Goal: Information Seeking & Learning: Learn about a topic

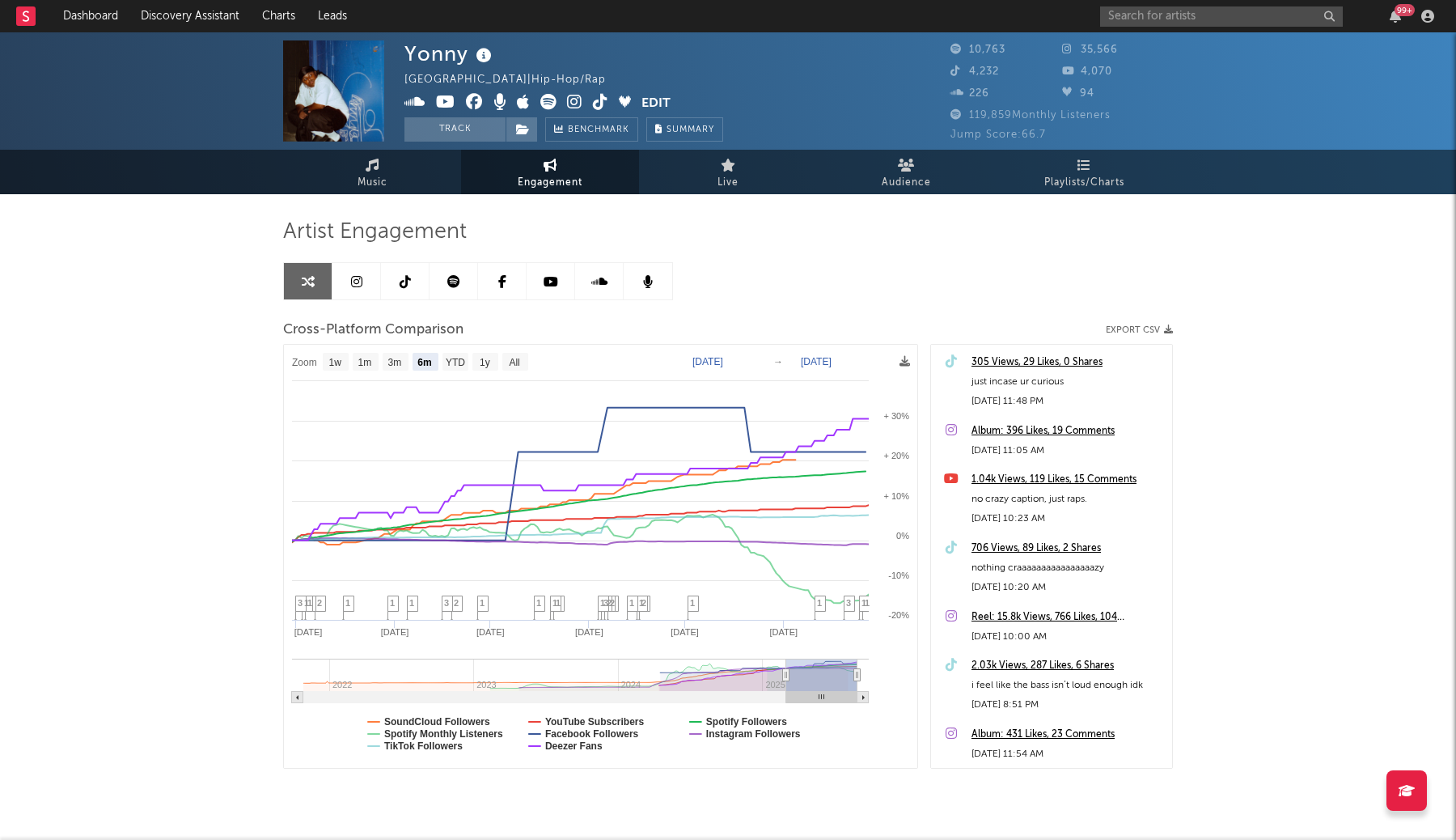
select select "6m"
click at [185, 18] on link "Discovery Assistant" at bounding box center [191, 16] width 121 height 32
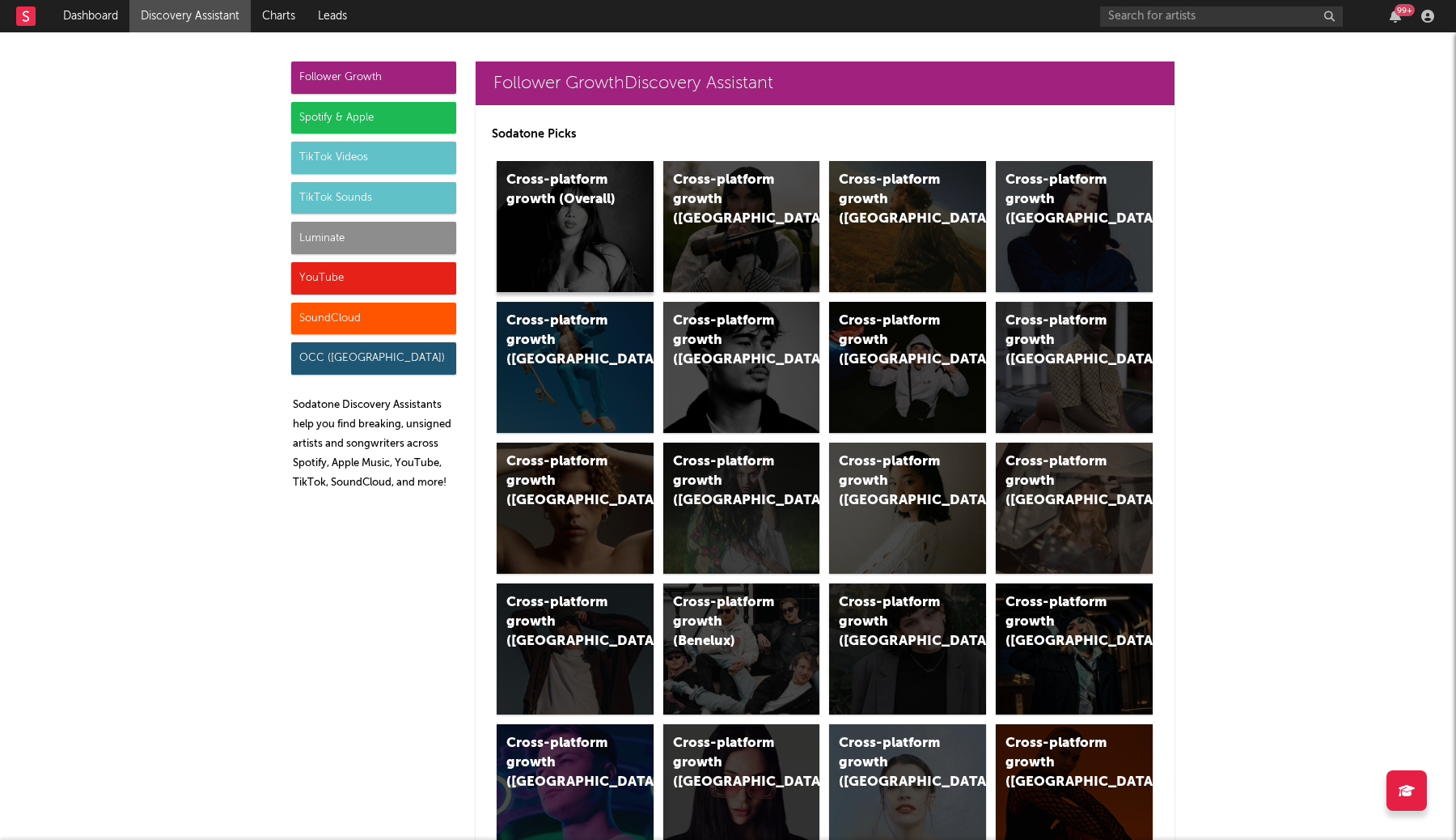
click at [600, 218] on div "Cross-platform growth (Overall)" at bounding box center [575, 226] width 157 height 131
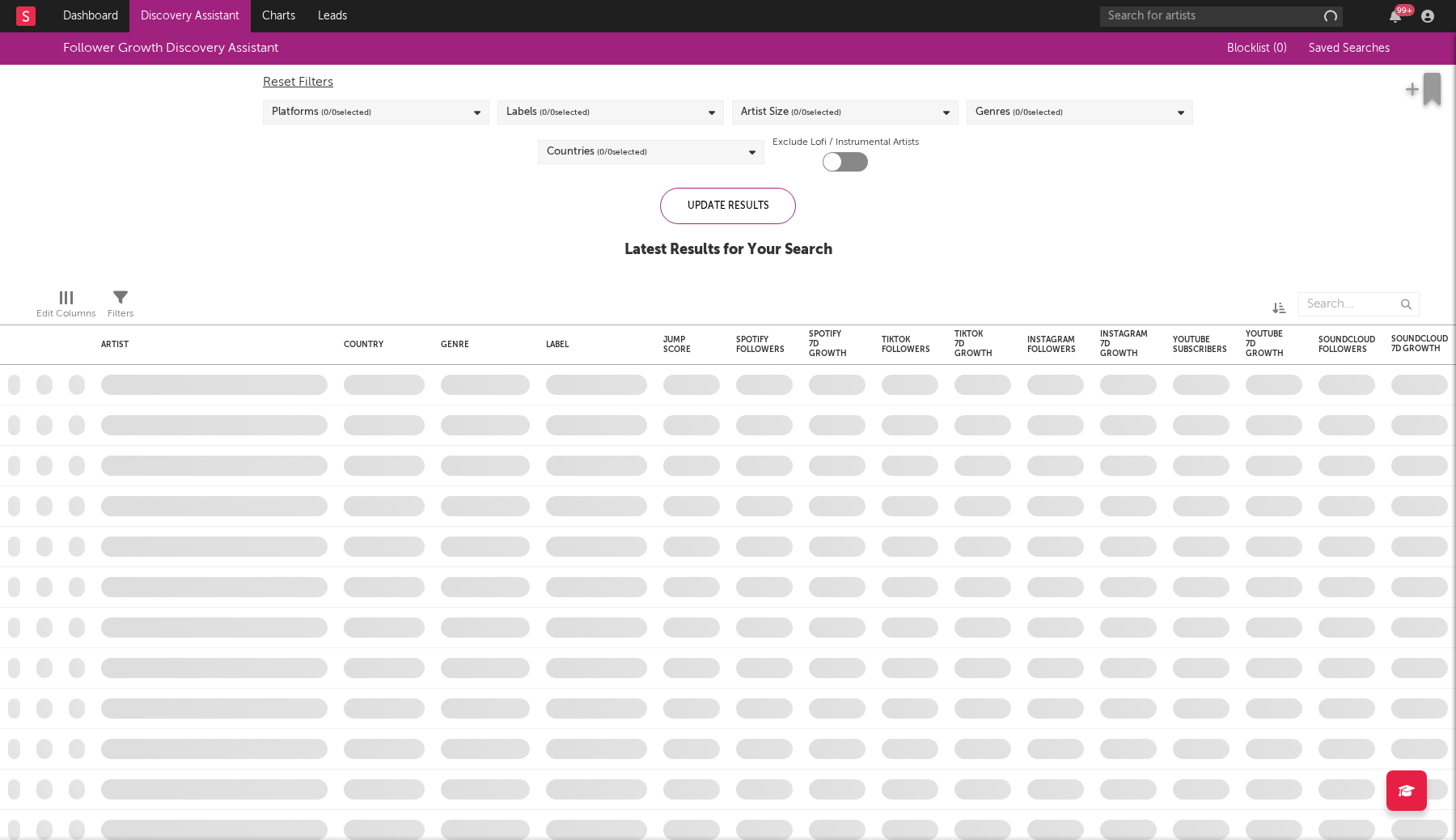
checkbox input "true"
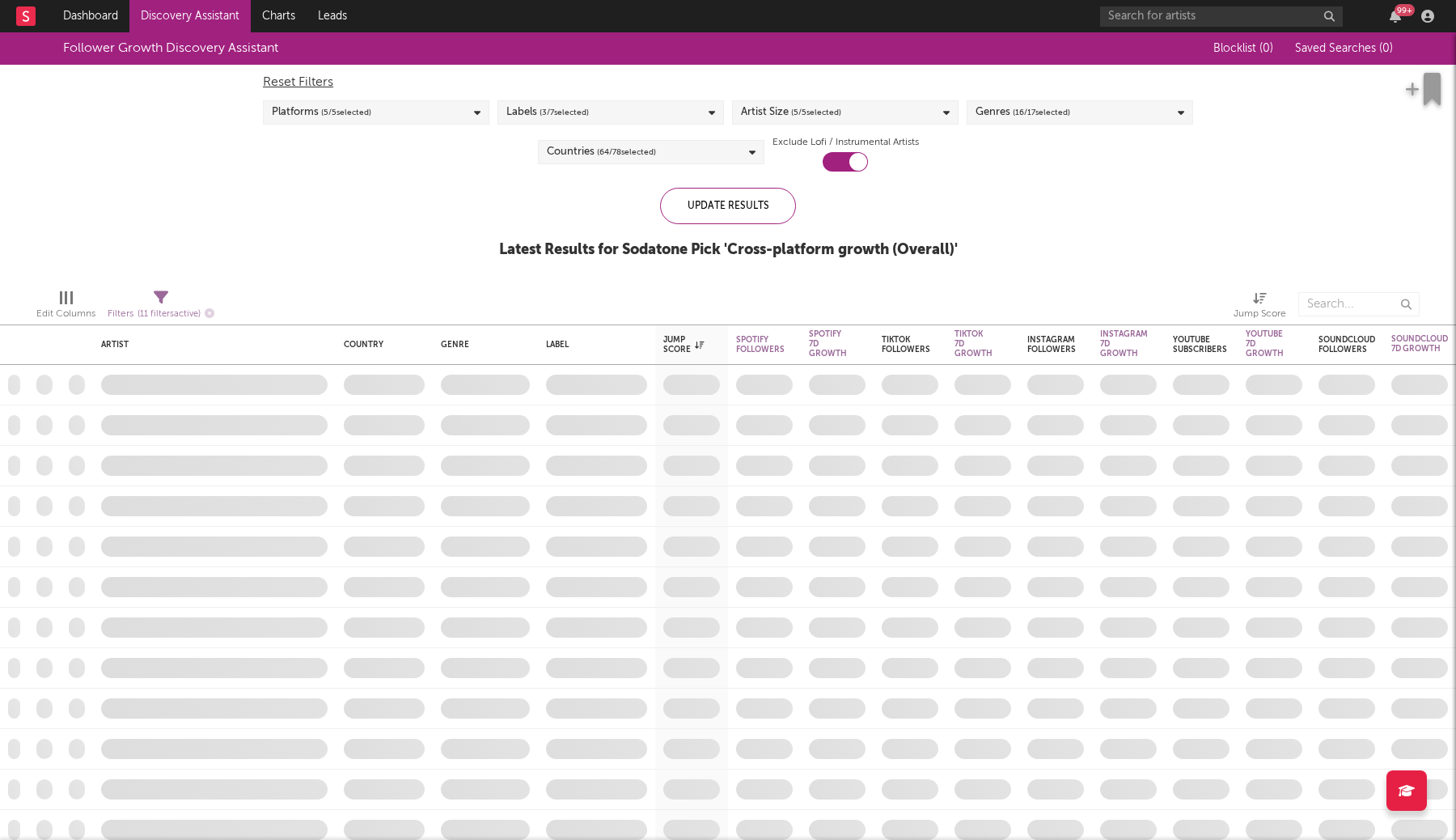
click at [619, 115] on div "Labels ( 3 / 7 selected)" at bounding box center [610, 112] width 227 height 24
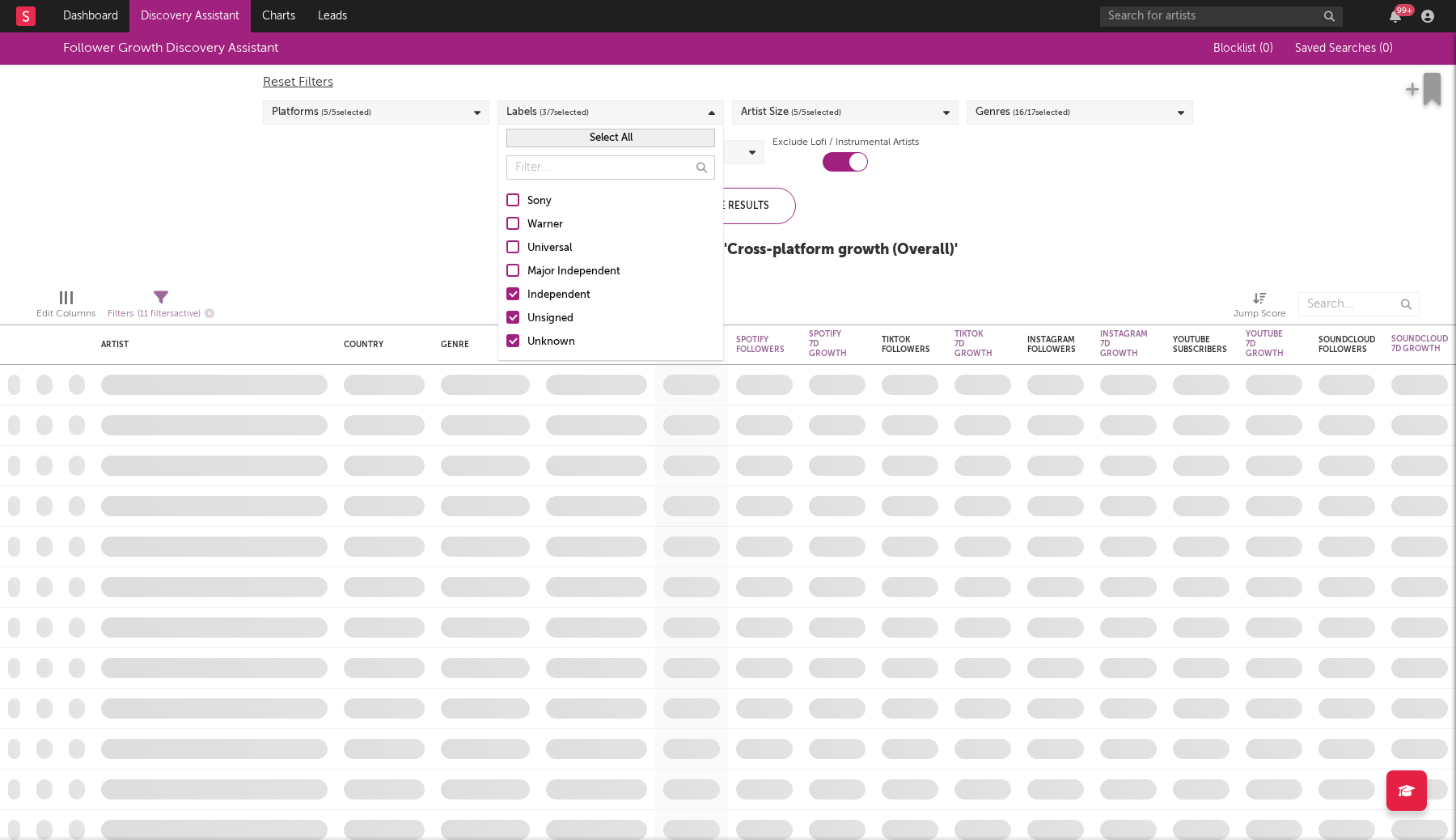
click at [575, 298] on div "Independent" at bounding box center [621, 295] width 188 height 19
click at [507, 298] on input "Independent" at bounding box center [507, 295] width 0 height 19
click at [425, 163] on div "Reset Filters Platforms ( 5 / 5 selected) Labels ( 2 / 7 selected) Artist Size …" at bounding box center [728, 118] width 947 height 107
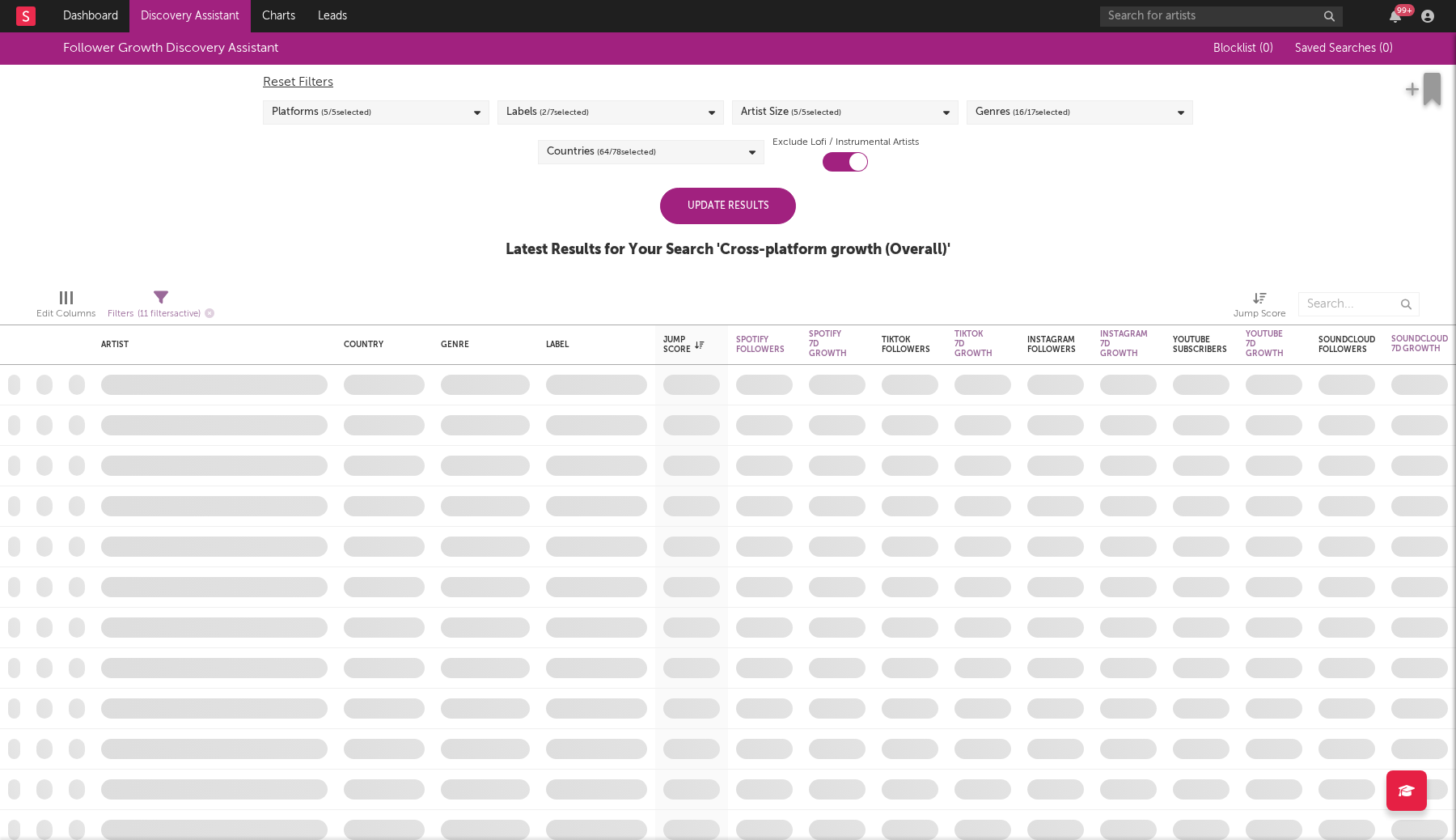
click at [710, 155] on div "Countries ( 64 / 78 selected)" at bounding box center [651, 152] width 227 height 24
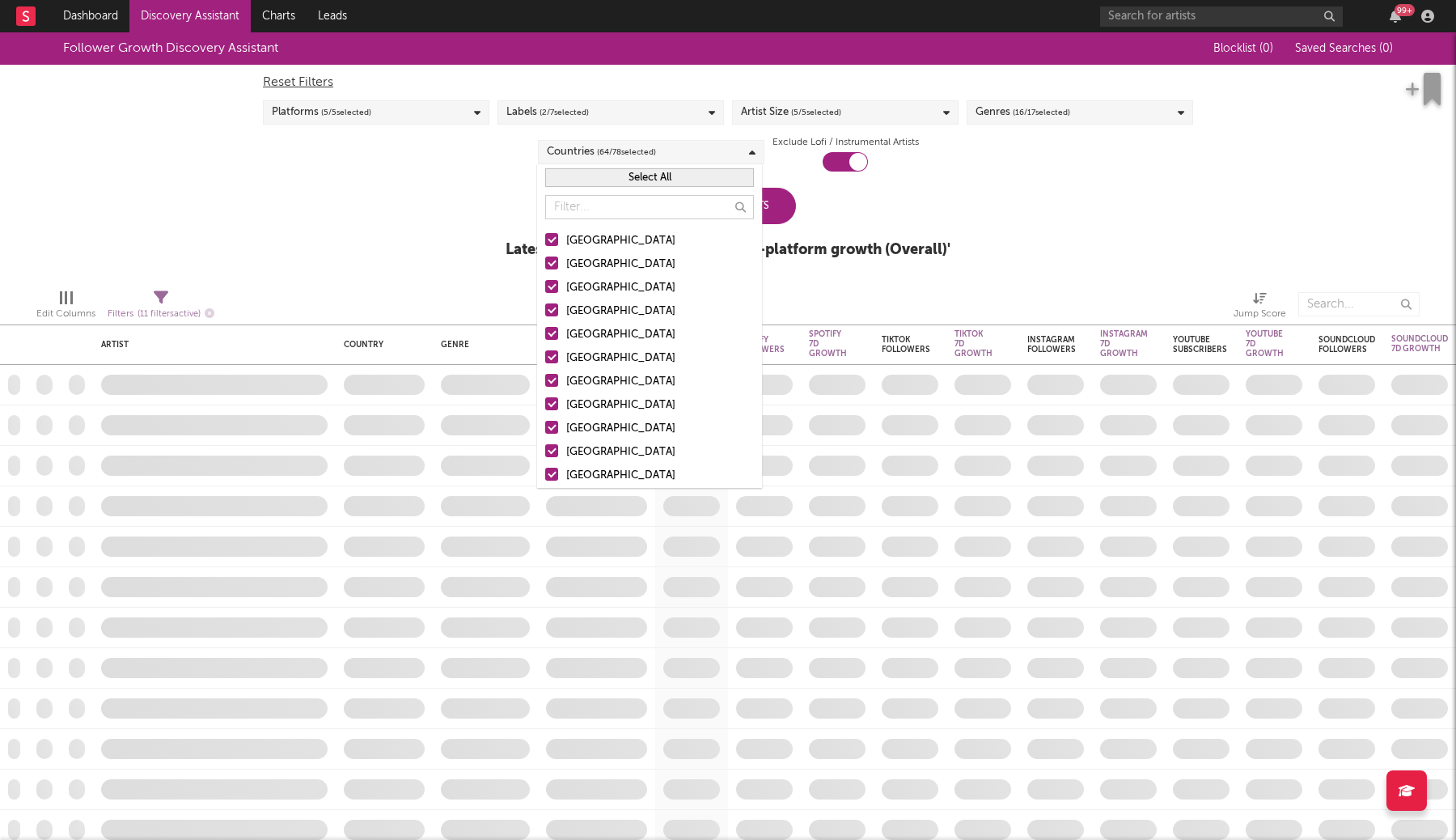
click at [717, 185] on button "Select All" at bounding box center [650, 178] width 209 height 19
click at [717, 185] on button "Deselect All" at bounding box center [650, 178] width 209 height 19
click at [611, 240] on div "[GEOGRAPHIC_DATA]" at bounding box center [660, 240] width 188 height 19
click at [545, 240] on input "[GEOGRAPHIC_DATA]" at bounding box center [545, 240] width 0 height 19
click at [590, 261] on div "[GEOGRAPHIC_DATA]" at bounding box center [660, 264] width 188 height 19
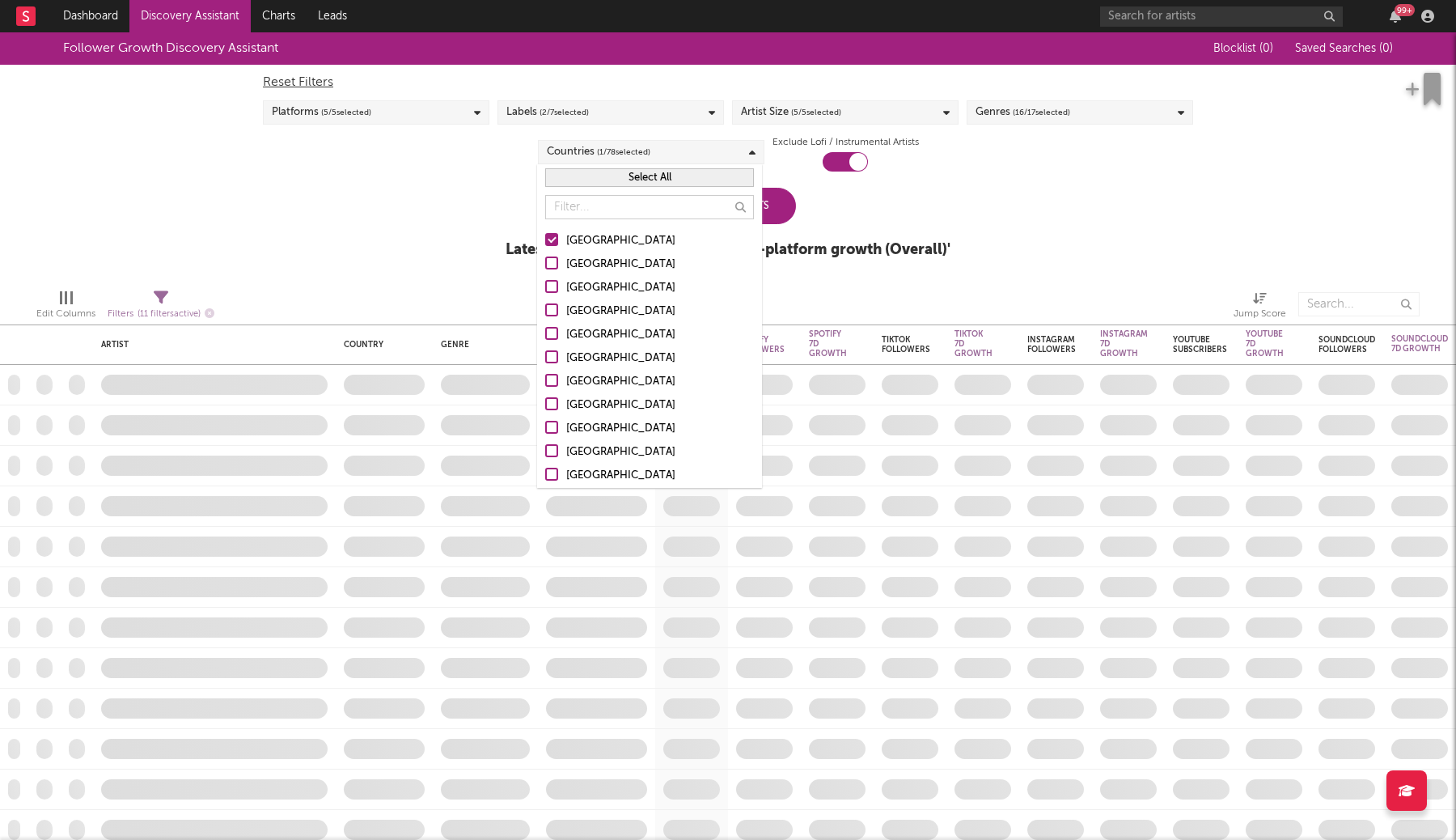
click at [545, 261] on input "[GEOGRAPHIC_DATA]" at bounding box center [545, 264] width 0 height 19
click at [401, 232] on div "Follower Growth Discovery Assistant Blocklist ( 0 ) Saved Searches ( 0 ) Reset …" at bounding box center [728, 153] width 1456 height 244
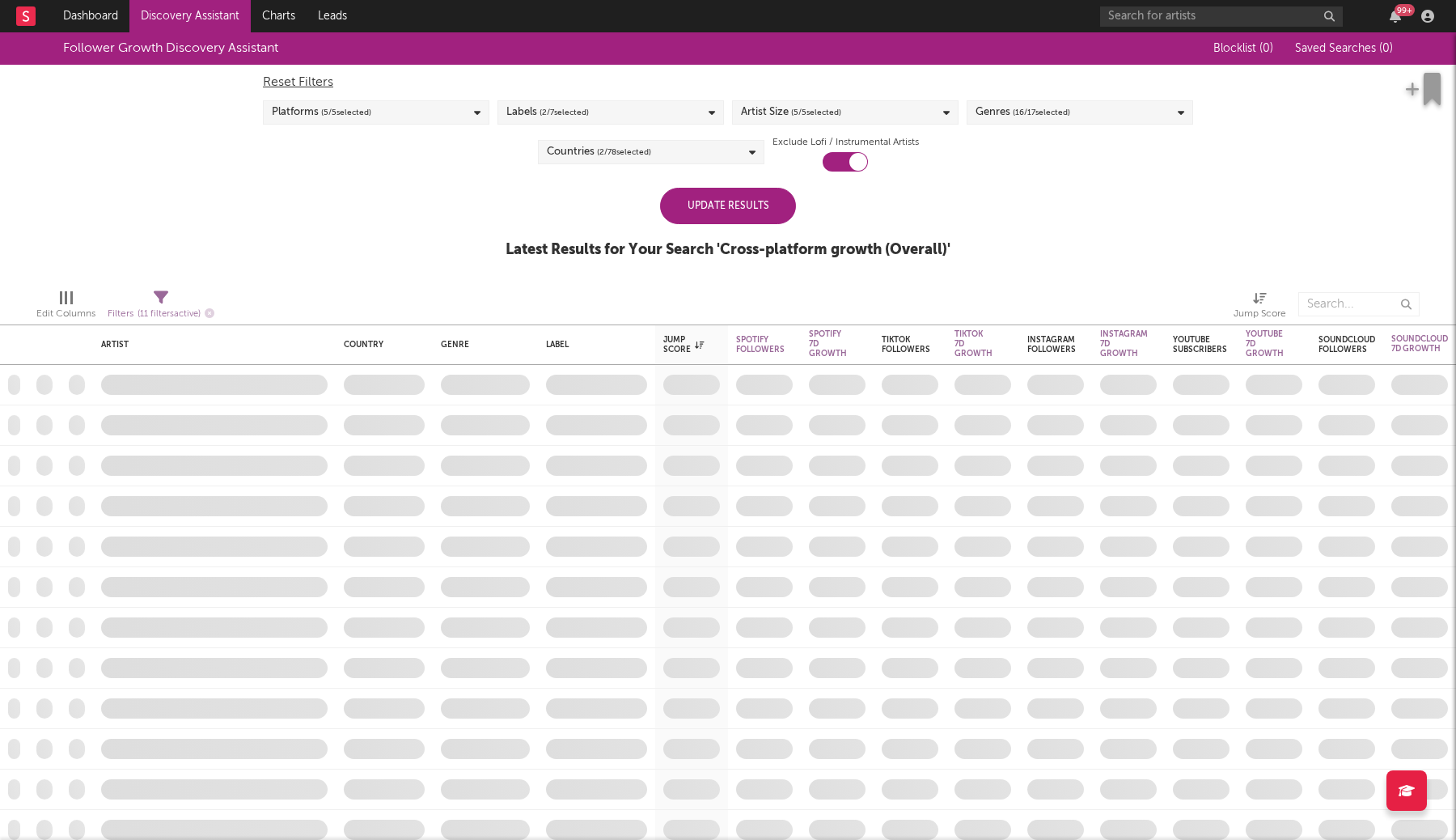
click at [897, 119] on div "Artist Size ( 5 / 5 selected)" at bounding box center [845, 112] width 227 height 24
click at [750, 289] on div at bounding box center [747, 293] width 13 height 13
click at [741, 289] on input "Enormous" at bounding box center [741, 295] width 0 height 19
click at [745, 272] on div at bounding box center [747, 270] width 13 height 13
click at [741, 272] on input "Large" at bounding box center [741, 272] width 0 height 19
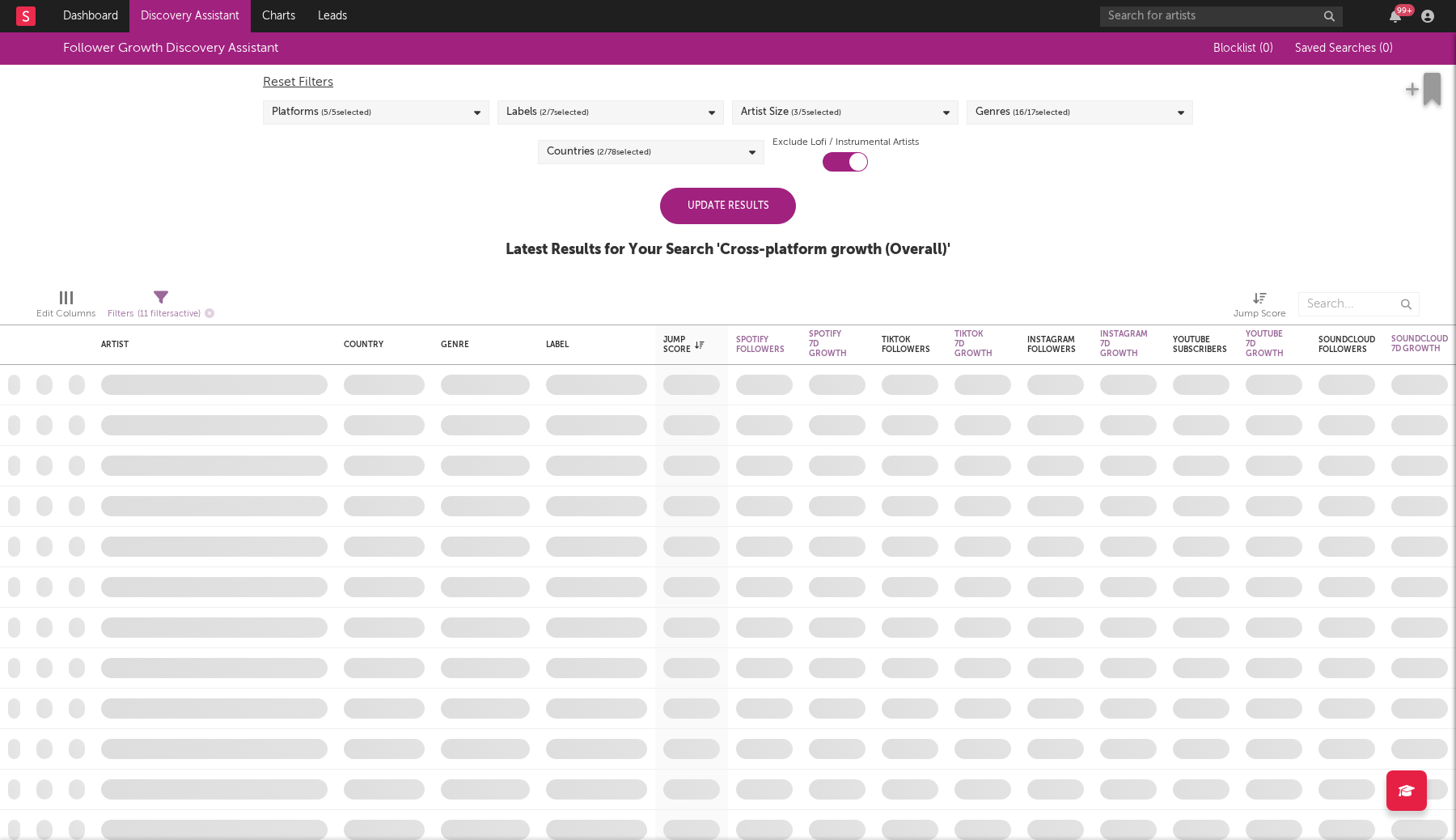
click at [694, 201] on div "Update Results" at bounding box center [728, 206] width 136 height 36
click at [694, 195] on div "Update Results" at bounding box center [728, 206] width 136 height 36
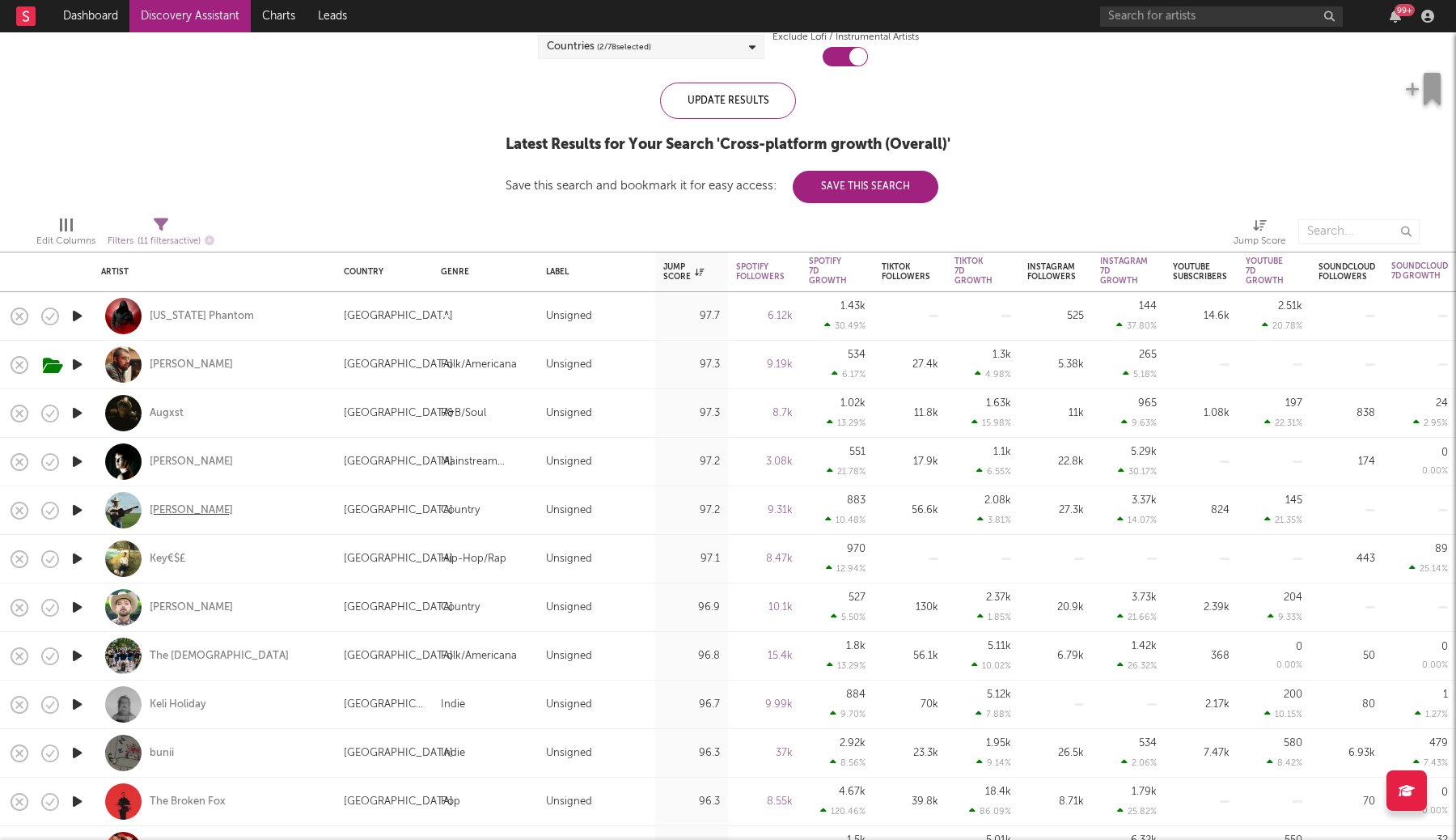
click at [195, 508] on div "[PERSON_NAME]" at bounding box center [191, 510] width 83 height 14
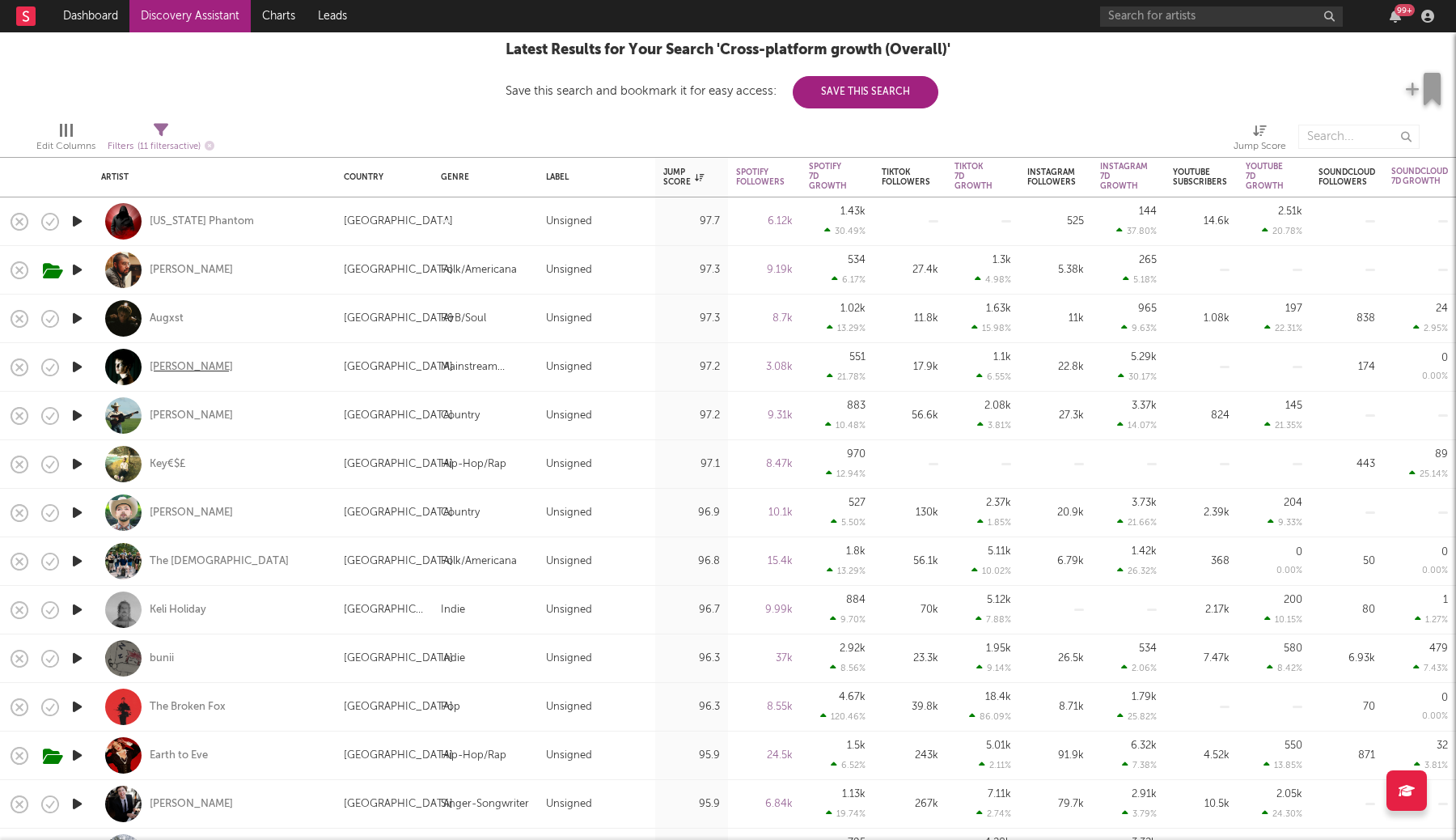
click at [183, 361] on div "[PERSON_NAME]" at bounding box center [191, 367] width 83 height 14
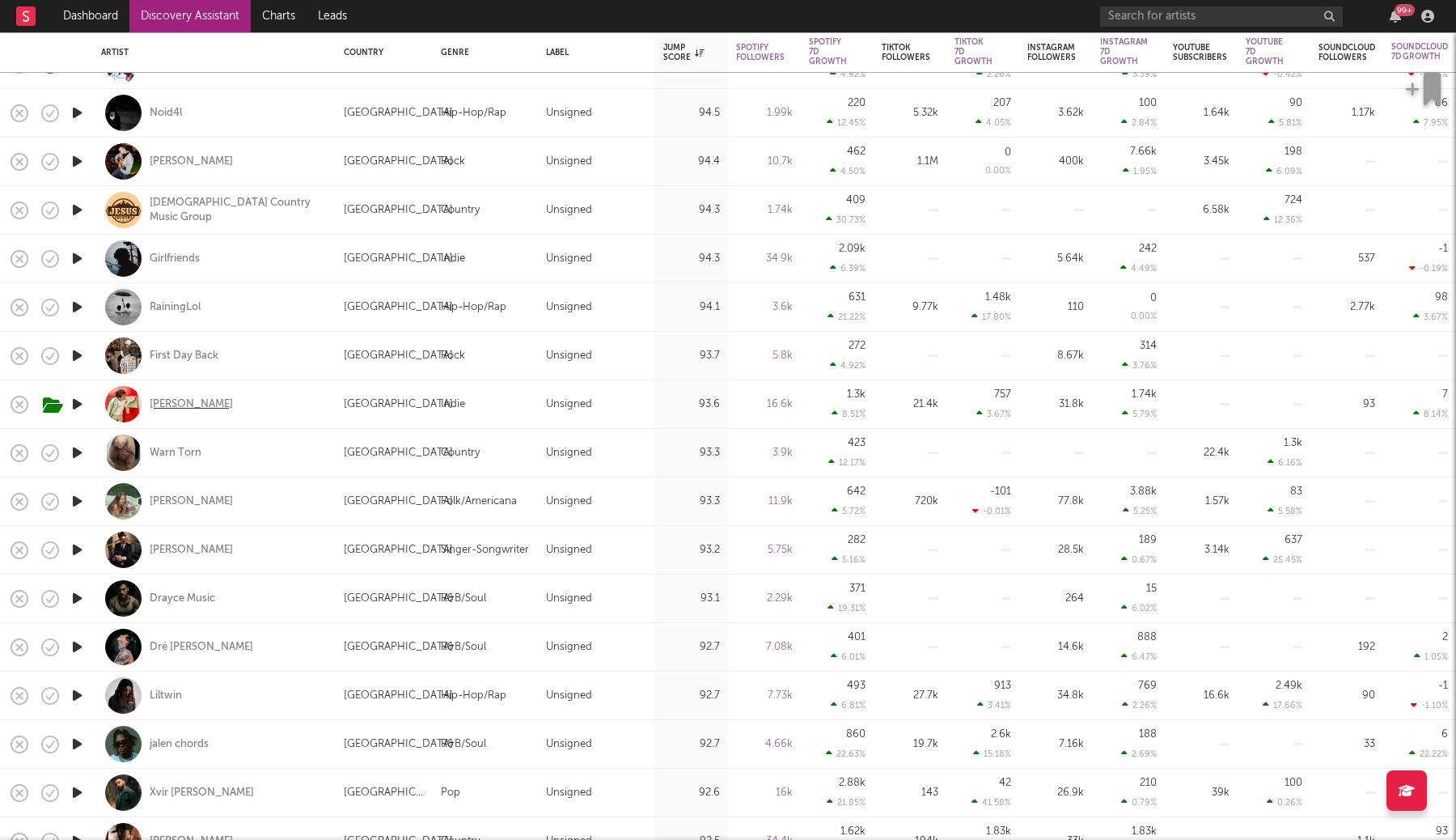
click at [193, 408] on div "[PERSON_NAME]" at bounding box center [191, 404] width 83 height 14
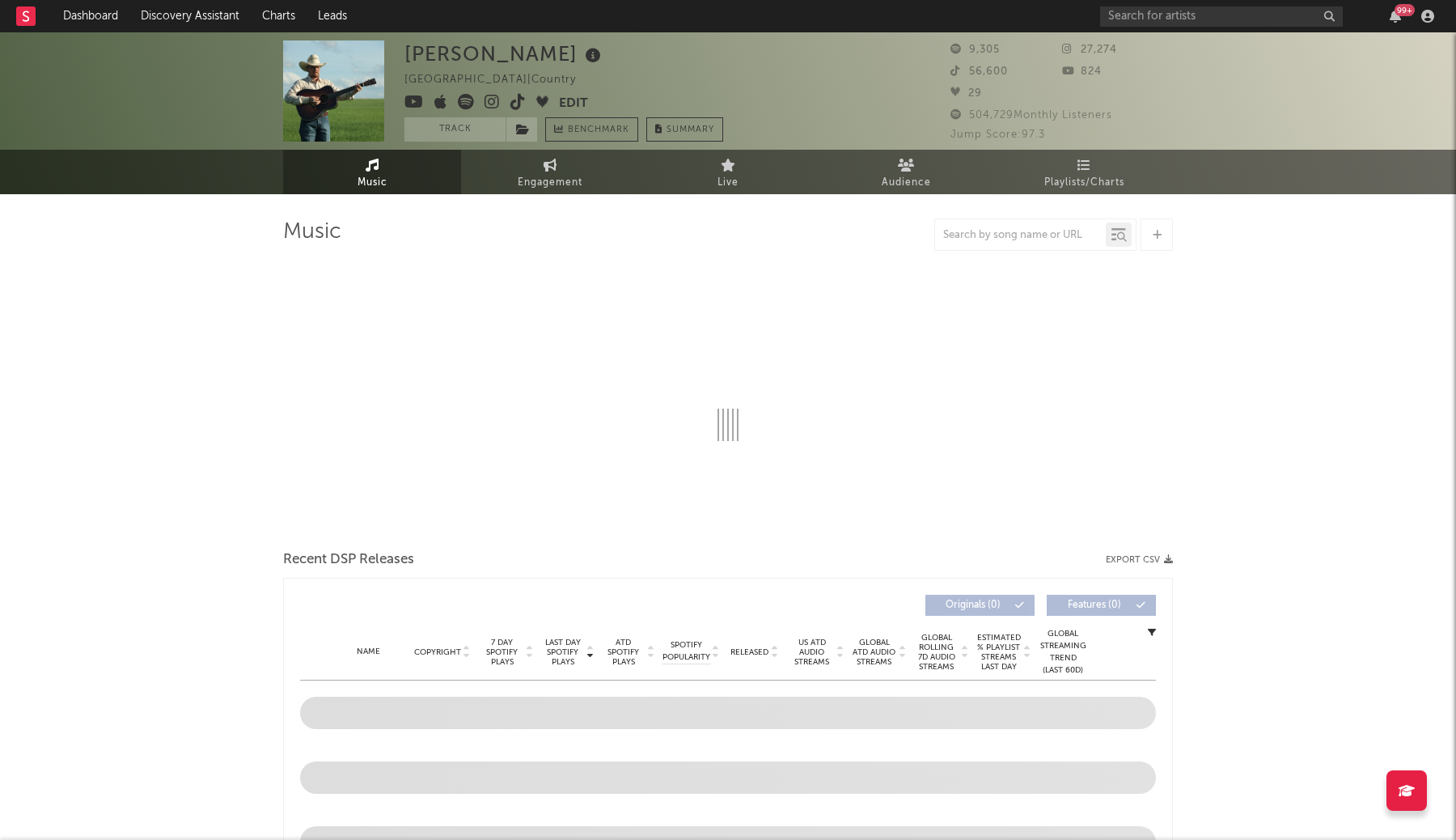
select select "1w"
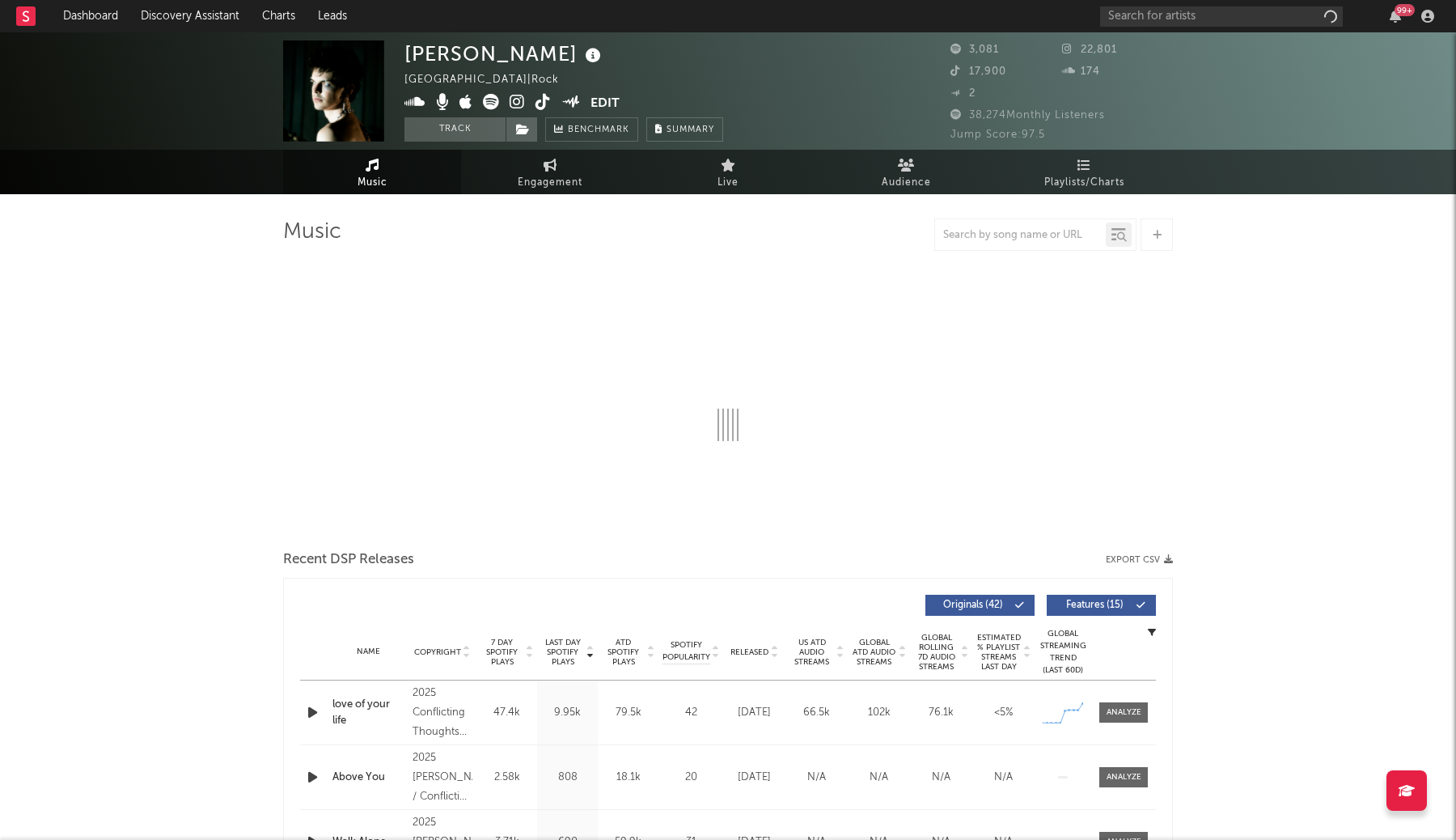
select select "1w"
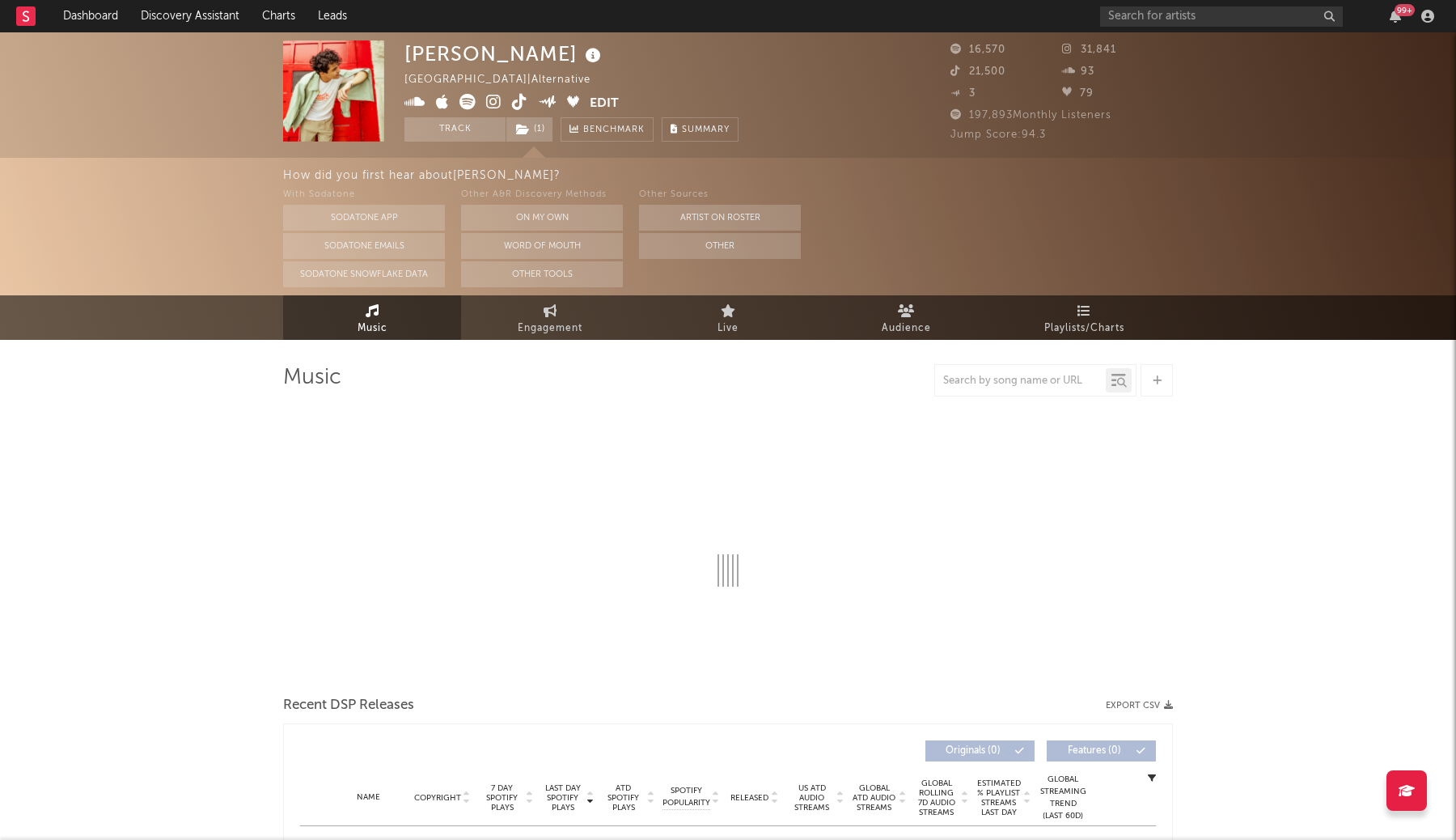
select select "6m"
